Goal: Communication & Community: Connect with others

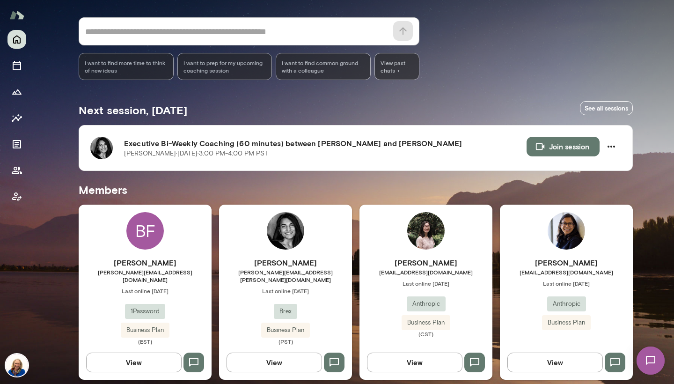
scroll to position [80, 0]
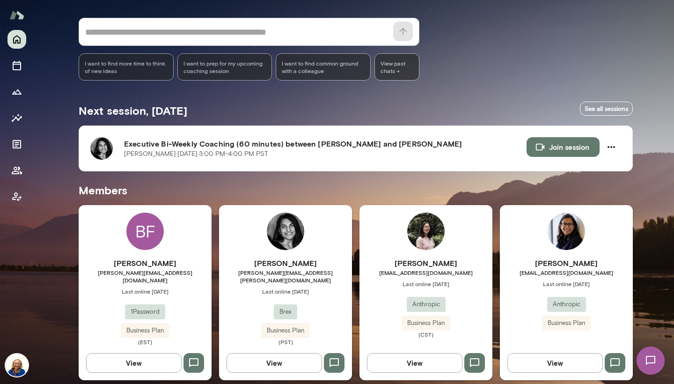
click at [427, 278] on div "[PERSON_NAME] [PERSON_NAME][EMAIL_ADDRESS][DOMAIN_NAME] Last online [DATE] Anth…" at bounding box center [426, 298] width 133 height 81
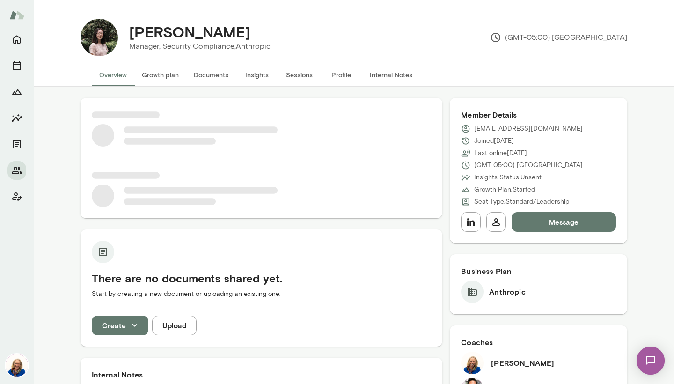
click at [552, 222] on button "Message" at bounding box center [564, 222] width 104 height 20
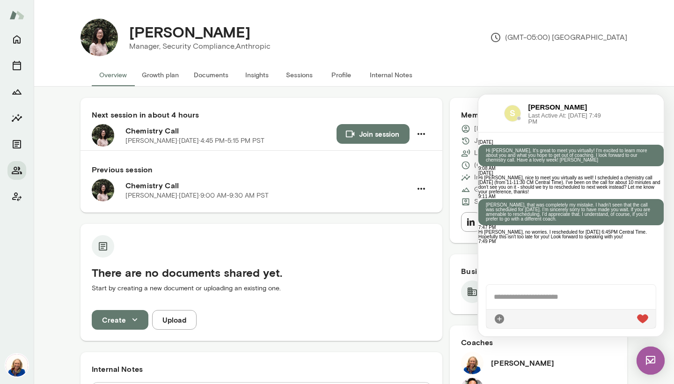
scroll to position [271, 0]
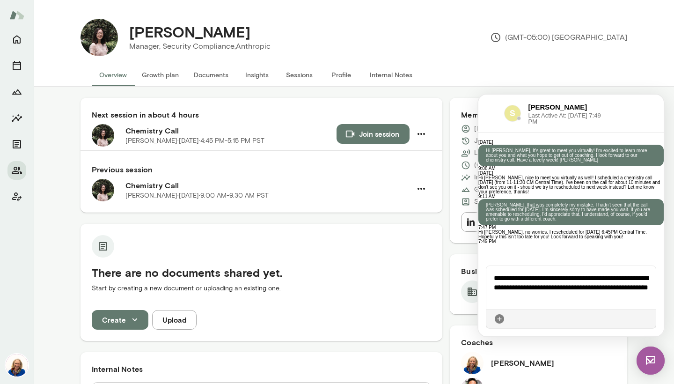
click at [649, 319] on icon at bounding box center [649, 319] width 0 height 0
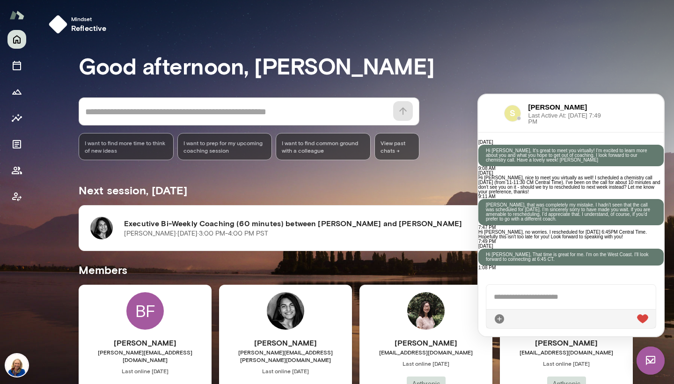
click at [459, 97] on div "Good afternoon, [PERSON_NAME] * ​ ​ I want to find more time to think of new id…" at bounding box center [360, 255] width 562 height 407
click at [613, 343] on h6 "[PERSON_NAME]" at bounding box center [566, 342] width 133 height 11
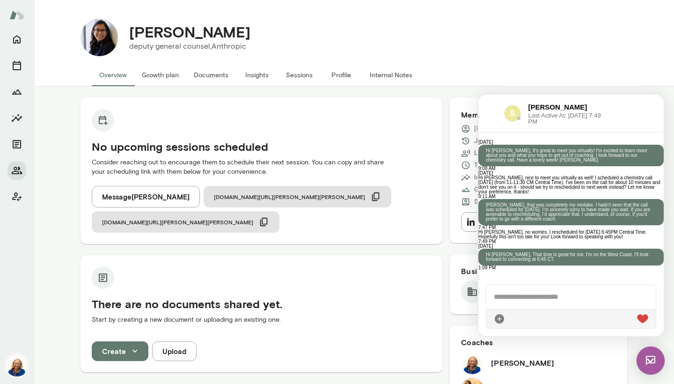
click at [652, 364] on img at bounding box center [651, 361] width 28 height 28
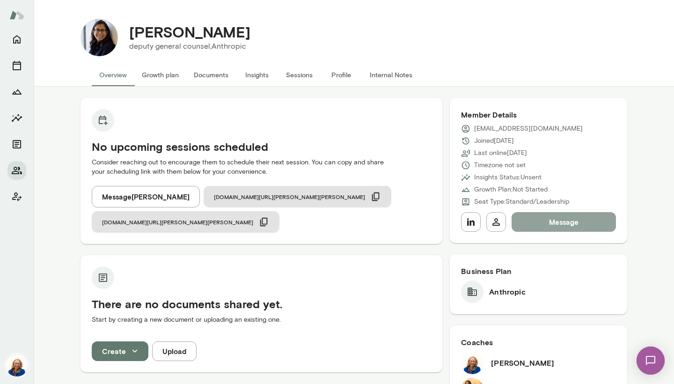
click at [570, 219] on button "Message" at bounding box center [564, 222] width 104 height 20
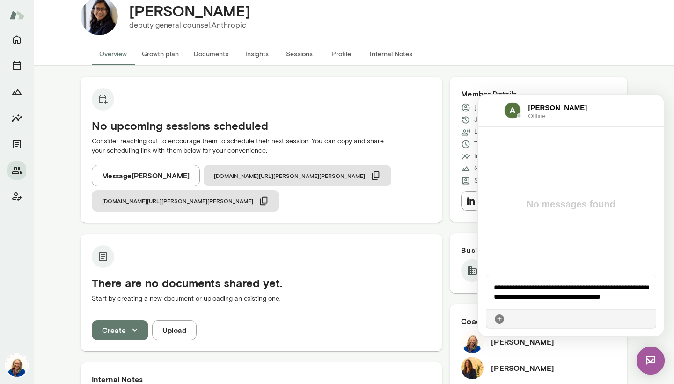
click at [649, 319] on icon at bounding box center [649, 319] width 0 height 0
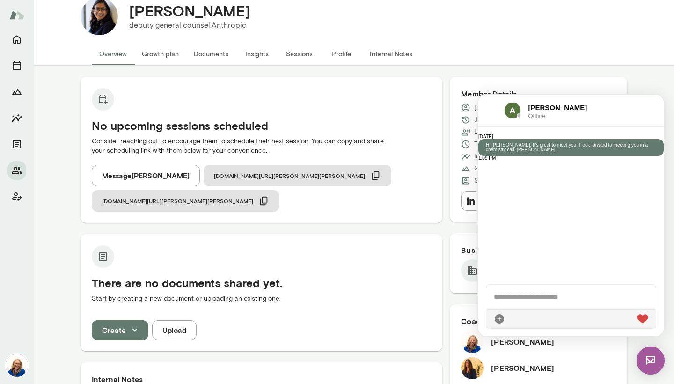
click at [483, 102] on div "[PERSON_NAME] Offline" at bounding box center [571, 111] width 185 height 32
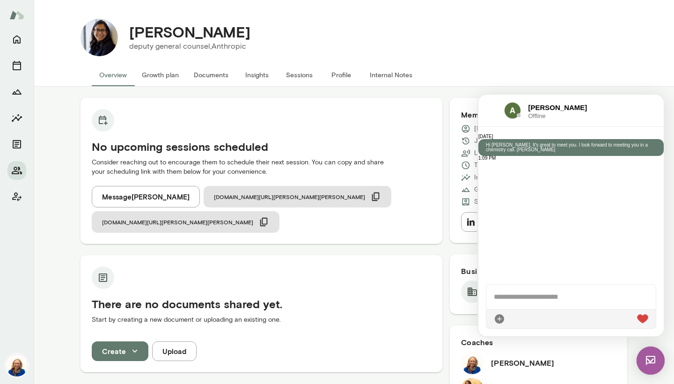
click at [654, 362] on img at bounding box center [651, 361] width 28 height 28
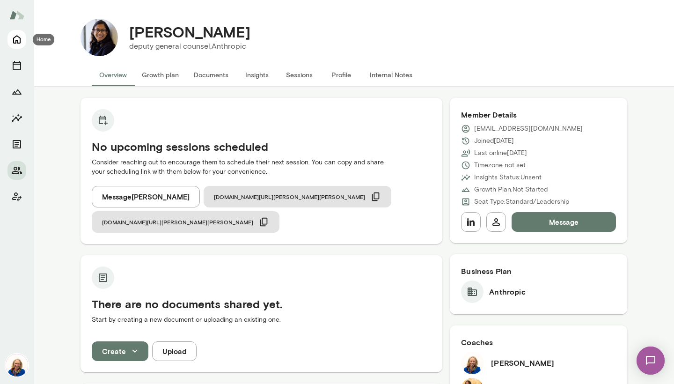
click at [16, 39] on icon "Home" at bounding box center [16, 39] width 11 height 11
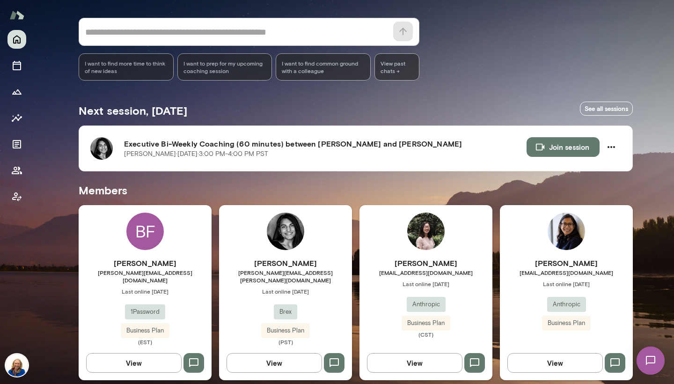
click at [299, 276] on div "[PERSON_NAME] [PERSON_NAME][EMAIL_ADDRESS][PERSON_NAME][DOMAIN_NAME] Last onlin…" at bounding box center [285, 302] width 133 height 88
